Goal: Task Accomplishment & Management: Complete application form

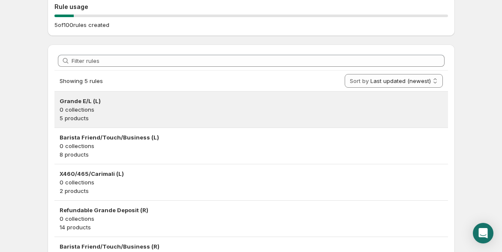
scroll to position [150, 0]
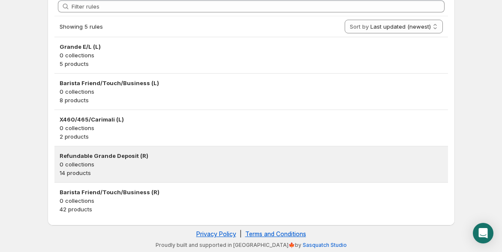
click at [133, 164] on p "0 collections" at bounding box center [251, 164] width 383 height 9
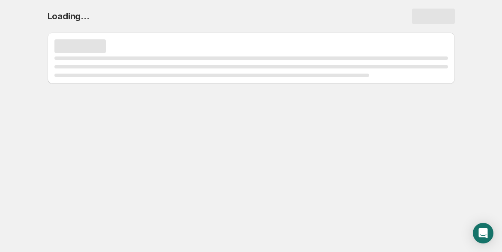
scroll to position [0, 0]
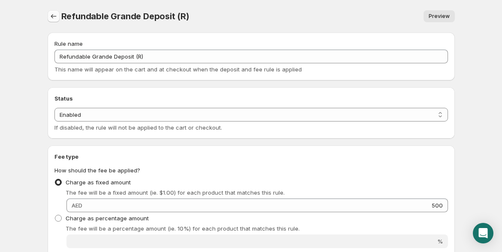
click at [53, 15] on icon "Settings" at bounding box center [53, 16] width 9 height 9
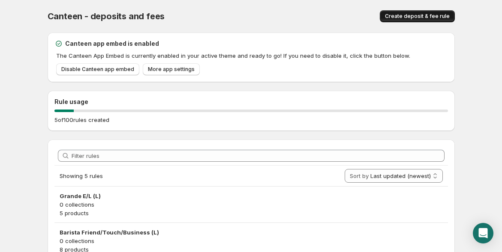
click at [410, 17] on span "Create deposit & fee rule" at bounding box center [417, 16] width 65 height 7
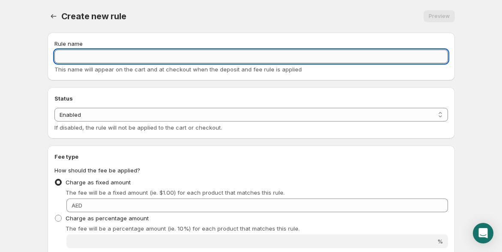
click at [80, 54] on input "Rule name" at bounding box center [251, 57] width 394 height 14
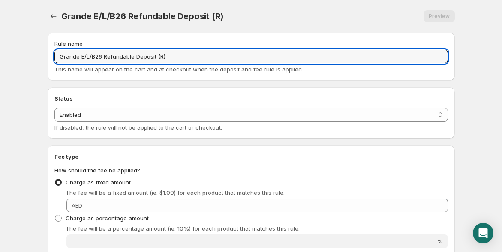
scroll to position [95, 0]
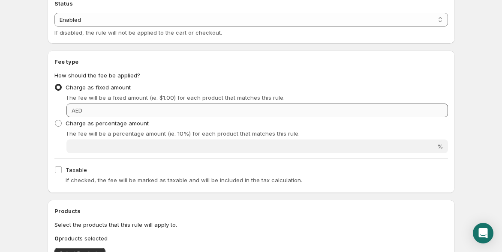
type input "Grande E/L/B26 Refundable Deposit (R)"
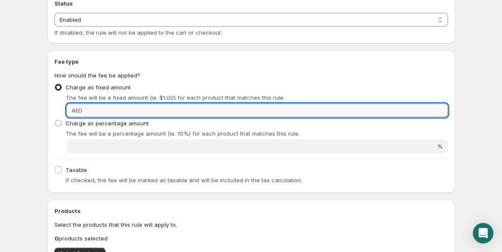
click at [127, 110] on input "Fixed amount" at bounding box center [266, 111] width 363 height 14
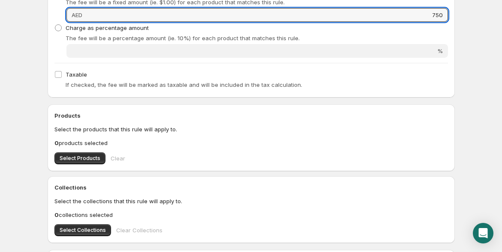
scroll to position [238, 0]
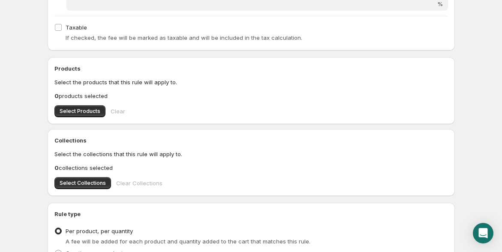
type input "750"
click at [193, 94] on p "0 products selected" at bounding box center [251, 96] width 394 height 9
click at [78, 109] on span "Select Products" at bounding box center [80, 111] width 41 height 7
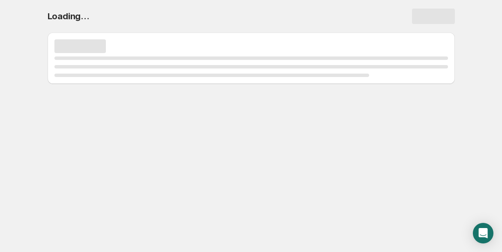
scroll to position [0, 0]
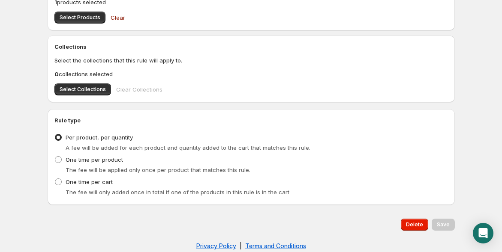
scroll to position [344, 0]
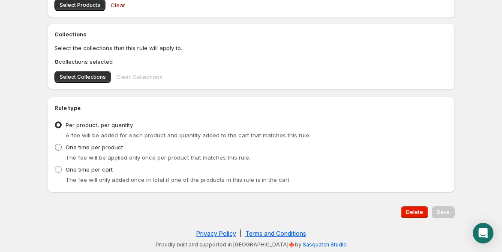
click at [59, 146] on span at bounding box center [58, 147] width 7 height 7
click at [55, 144] on input "One time per product" at bounding box center [55, 144] width 0 height 0
radio input "true"
click at [61, 169] on span at bounding box center [58, 169] width 7 height 7
click at [55, 167] on input "One time per cart" at bounding box center [55, 166] width 0 height 0
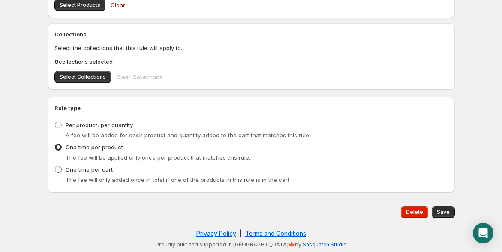
radio input "true"
click at [443, 211] on span "Save" at bounding box center [443, 212] width 13 height 7
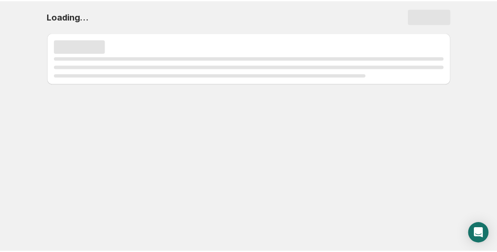
scroll to position [0, 0]
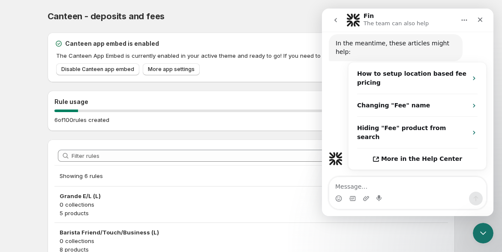
scroll to position [306, 0]
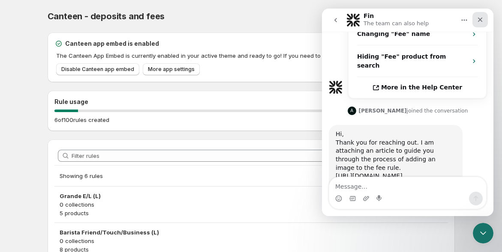
click at [477, 21] on icon "Close" at bounding box center [480, 19] width 7 height 7
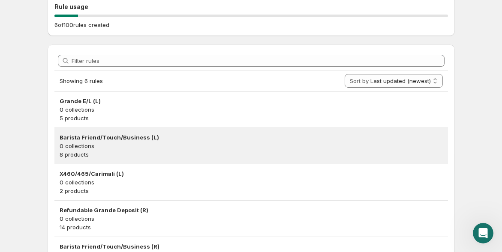
scroll to position [186, 0]
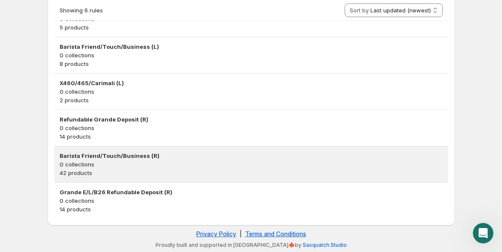
click at [135, 150] on div "Barista Friend/Touch/Business (R) 0 collections 42 products" at bounding box center [251, 165] width 394 height 36
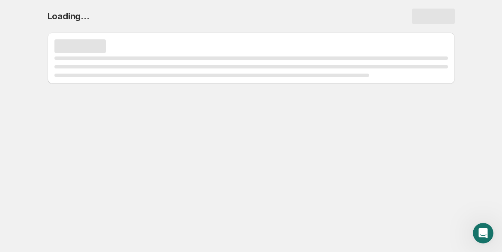
scroll to position [0, 0]
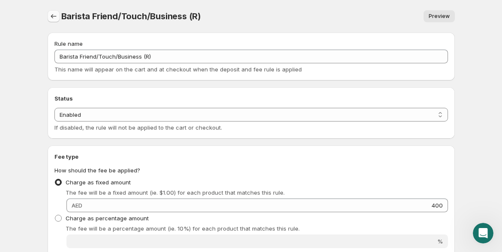
click at [50, 16] on icon "Settings" at bounding box center [53, 16] width 9 height 9
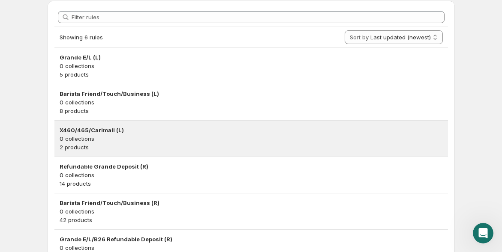
scroll to position [186, 0]
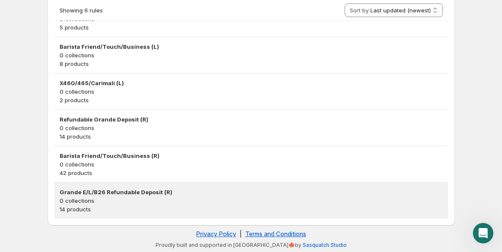
click at [124, 190] on h3 "Grande E/L/B26 Refundable Deposit (R)" at bounding box center [251, 192] width 383 height 9
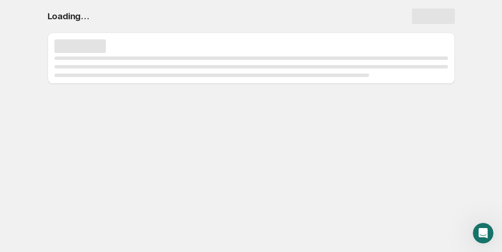
scroll to position [0, 0]
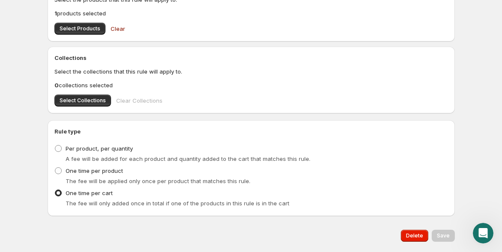
scroll to position [333, 0]
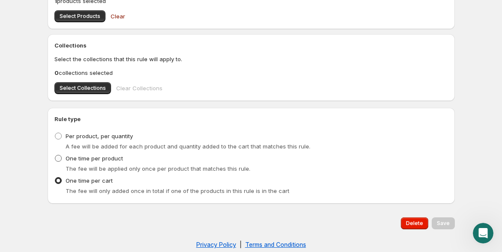
click at [59, 157] on span at bounding box center [58, 158] width 7 height 7
click at [55, 156] on input "One time per product" at bounding box center [55, 155] width 0 height 0
radio input "true"
click at [449, 221] on span "Save" at bounding box center [443, 223] width 13 height 7
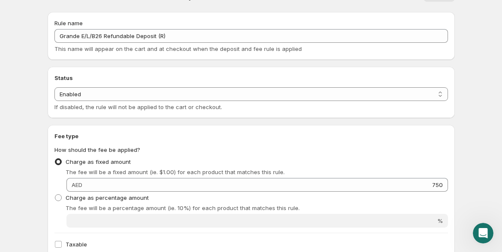
scroll to position [0, 0]
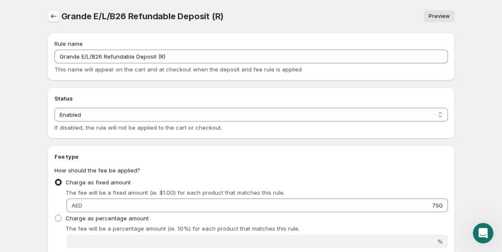
click at [51, 15] on icon "Settings" at bounding box center [53, 16] width 9 height 9
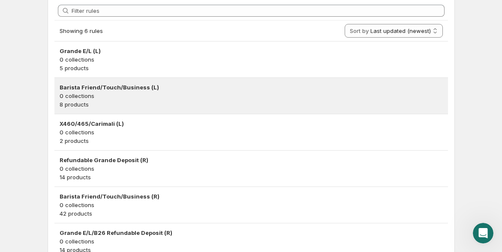
scroll to position [186, 0]
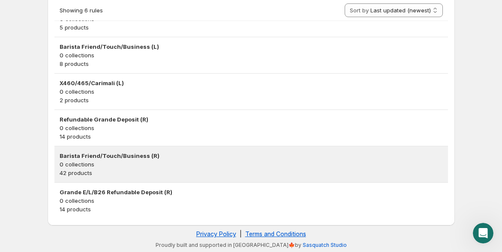
click at [88, 156] on h3 "Barista Friend/Touch/Business (R)" at bounding box center [251, 156] width 383 height 9
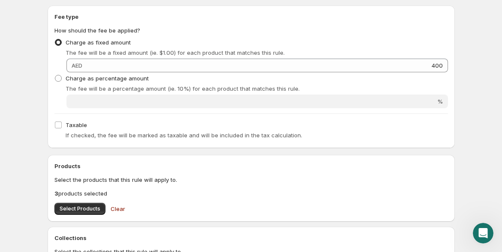
scroll to position [143, 0]
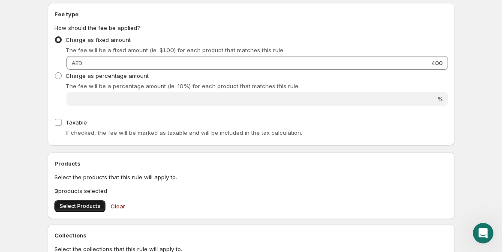
click at [67, 206] on span "Select Products" at bounding box center [80, 206] width 41 height 7
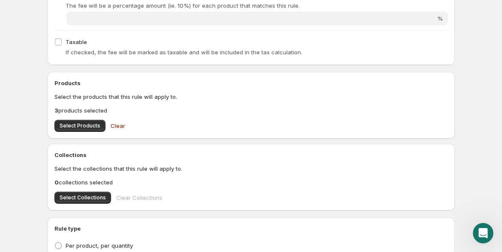
scroll to position [238, 0]
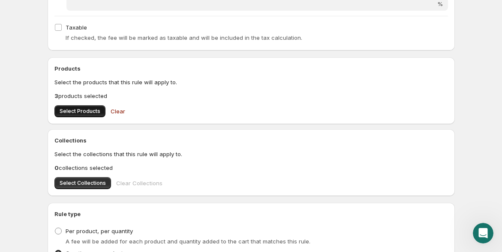
click at [88, 111] on span "Select Products" at bounding box center [80, 111] width 41 height 7
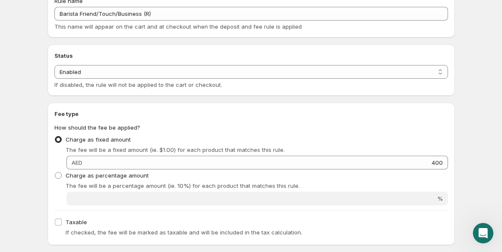
scroll to position [0, 0]
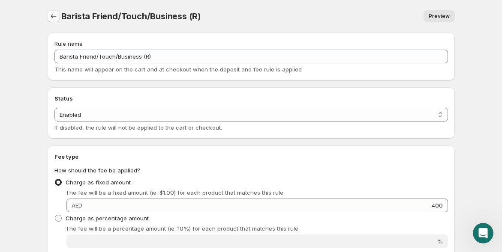
click at [50, 17] on icon "Settings" at bounding box center [53, 16] width 9 height 9
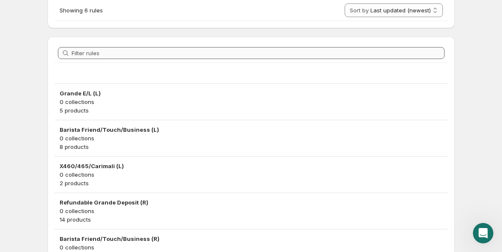
scroll to position [186, 0]
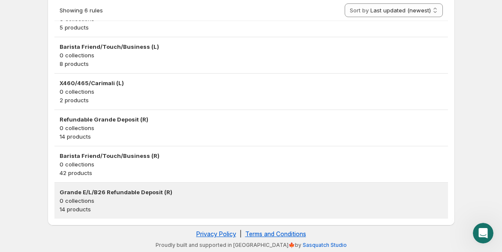
click at [82, 200] on p "0 collections" at bounding box center [251, 201] width 383 height 9
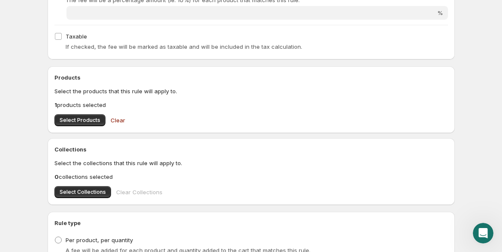
scroll to position [238, 0]
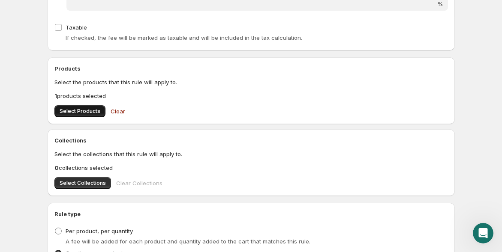
click at [97, 111] on span "Select Products" at bounding box center [80, 111] width 41 height 7
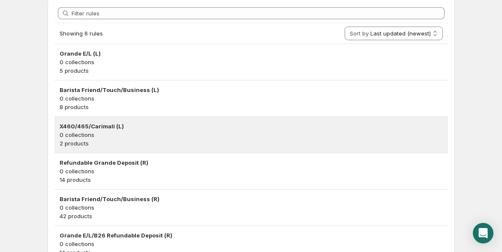
scroll to position [186, 0]
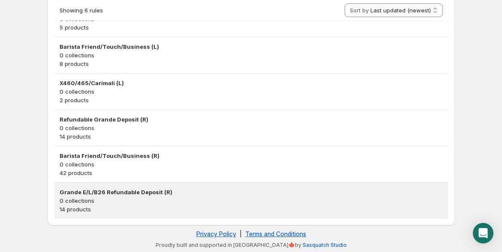
click at [117, 191] on h3 "Grande E/L/B26 Refundable Deposit (R)" at bounding box center [251, 192] width 383 height 9
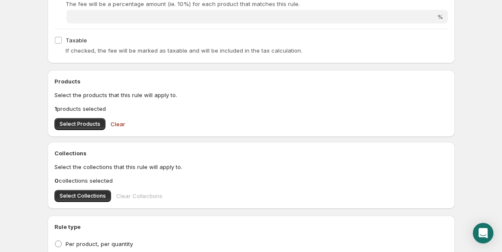
scroll to position [238, 0]
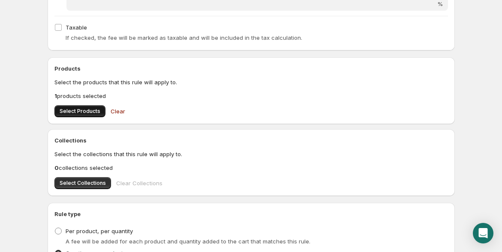
click at [66, 111] on span "Select Products" at bounding box center [80, 111] width 41 height 7
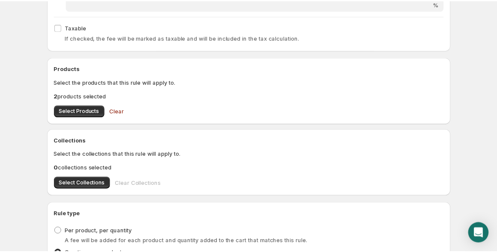
scroll to position [0, 0]
